Goal: Transaction & Acquisition: Purchase product/service

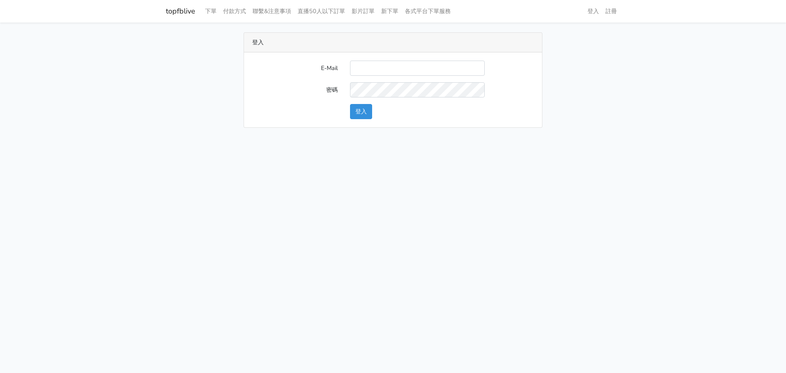
type input "gftv30000@yahoo.com.tw"
click at [350, 108] on button "登入" at bounding box center [361, 111] width 22 height 15
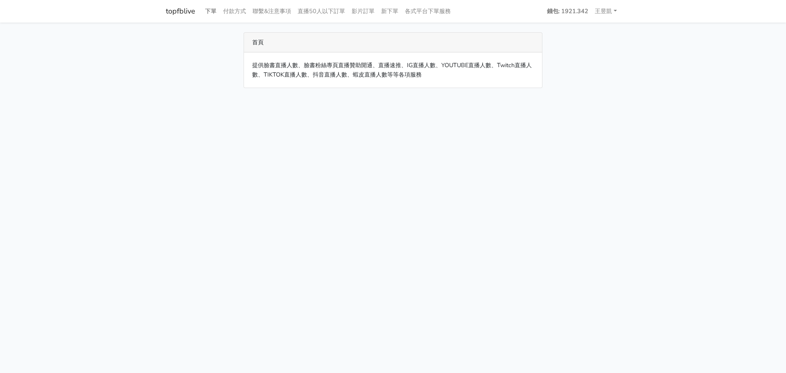
click at [217, 11] on link "下單" at bounding box center [211, 11] width 18 height 16
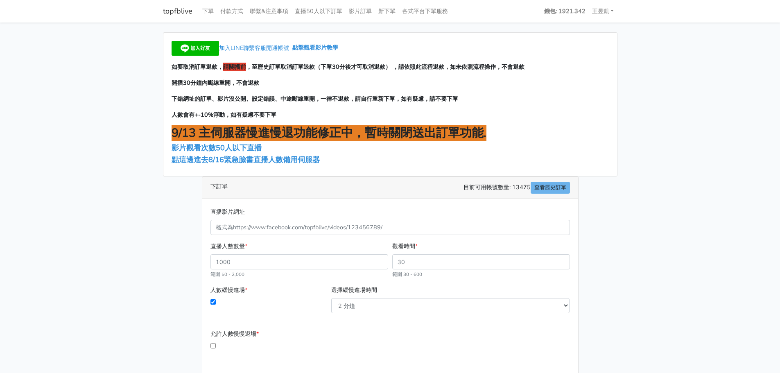
click at [592, 126] on h2 "9/13 主伺服器慢進慢退功能修正中，暫時關閉送出訂單功能." at bounding box center [390, 133] width 437 height 14
click at [213, 159] on span "點這邊進去8/16緊急臉書直播人數備用伺服器" at bounding box center [246, 160] width 148 height 10
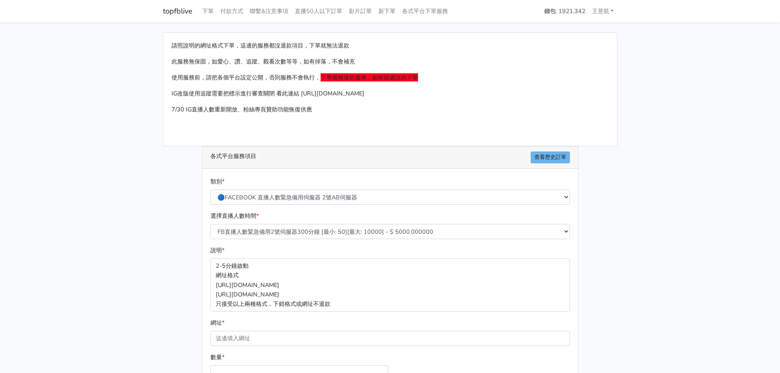
click at [625, 251] on main "請照說明的網址格式下單，這邊的服務都沒退款項目，下單就無法退款 此服務無保固，如愛心、讚、追蹤、觀看次數等等，如有掉落，不會補充 使用服務前，請把各個平台設定…" at bounding box center [390, 243] width 780 height 441
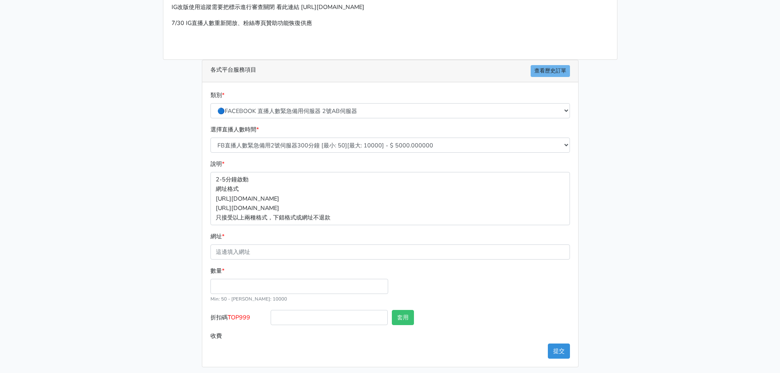
scroll to position [91, 0]
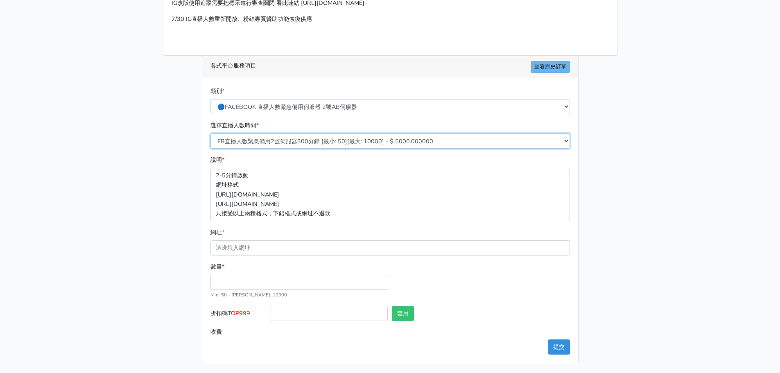
click at [286, 138] on select "FB直播人數緊急備用2號伺服器300分鐘 [最小: 50][最大: 10000] - $ 5000.000000 FB直播人數緊急備用2號伺服器60分鐘 [最…" at bounding box center [391, 141] width 360 height 15
select select "573"
click at [211, 134] on select "FB直播人數緊急備用2號伺服器300分鐘 [最小: 50][最大: 10000] - $ 5000.000000 FB直播人數緊急備用2號伺服器60分鐘 [最…" at bounding box center [391, 141] width 360 height 15
